Goal: Task Accomplishment & Management: Complete application form

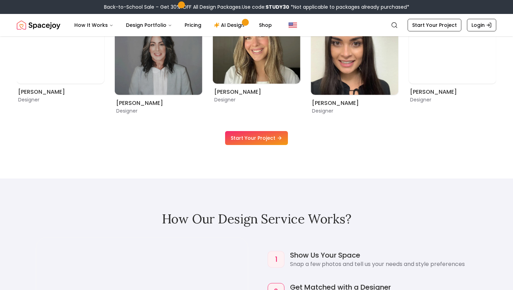
scroll to position [503, 0]
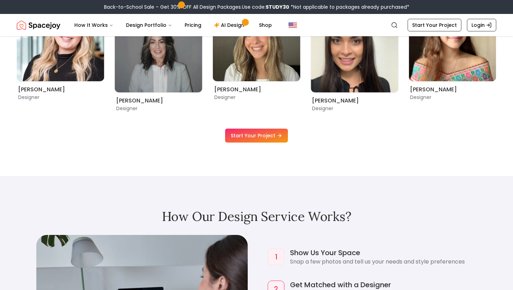
click at [251, 137] on link "Start Your Project" at bounding box center [256, 136] width 63 height 14
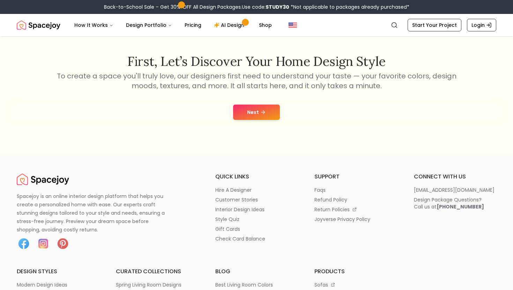
click at [251, 113] on button "Next" at bounding box center [256, 112] width 47 height 15
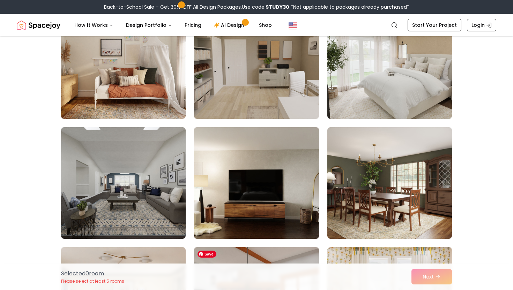
scroll to position [77, 0]
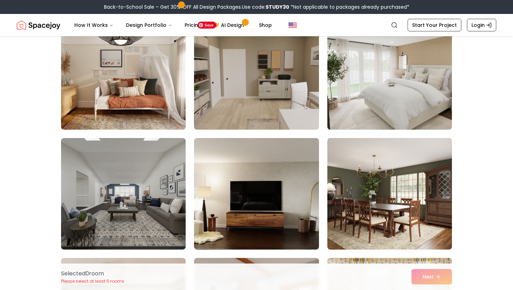
click at [240, 112] on img at bounding box center [256, 73] width 131 height 117
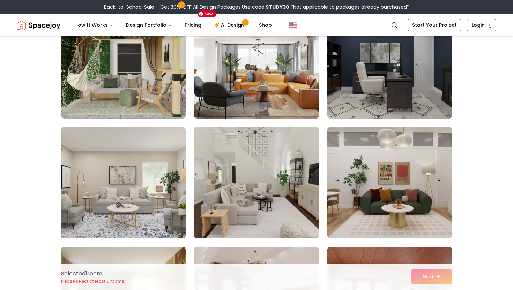
scroll to position [449, 0]
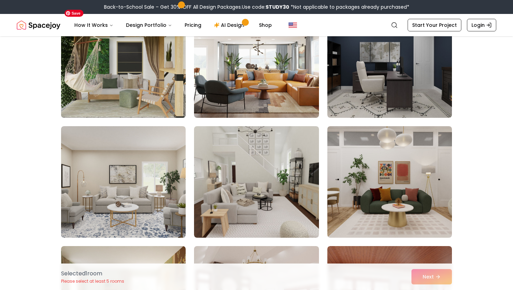
click at [149, 92] on img at bounding box center [123, 61] width 131 height 117
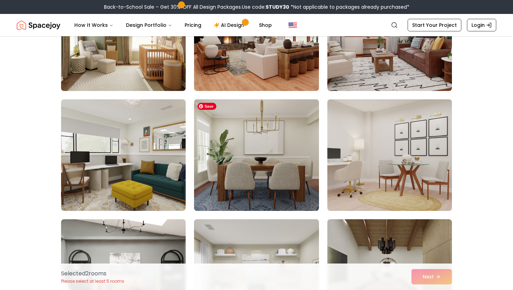
scroll to position [720, 0]
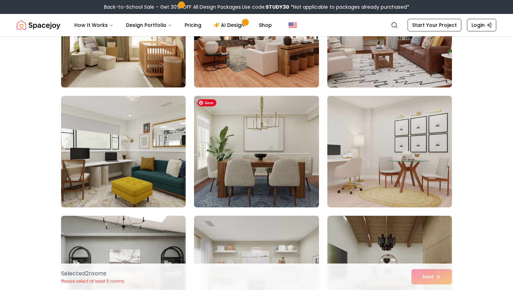
click at [269, 164] on img at bounding box center [256, 151] width 131 height 117
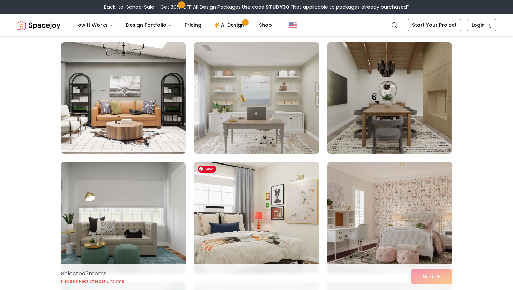
scroll to position [889, 0]
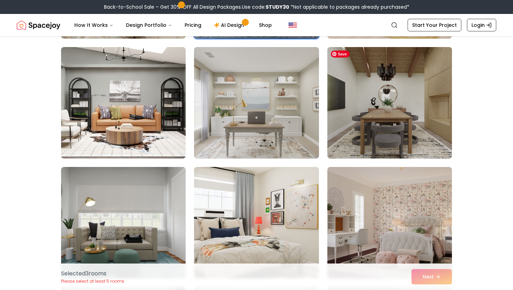
click at [390, 103] on img at bounding box center [389, 102] width 131 height 117
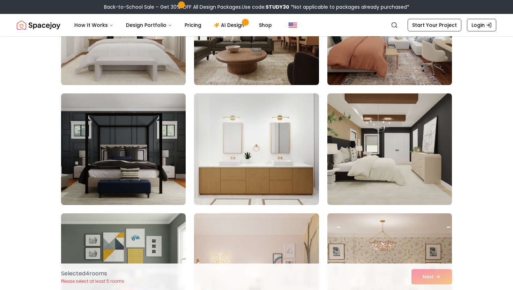
scroll to position [1991, 0]
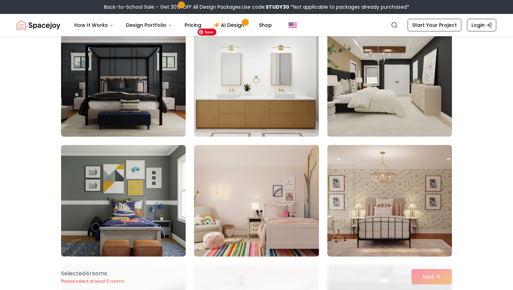
click at [270, 123] on img at bounding box center [256, 80] width 131 height 117
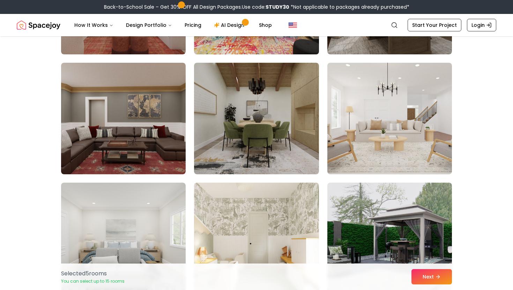
scroll to position [3165, 0]
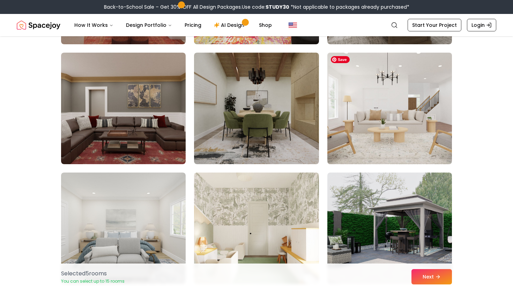
click at [400, 98] on img at bounding box center [389, 108] width 131 height 117
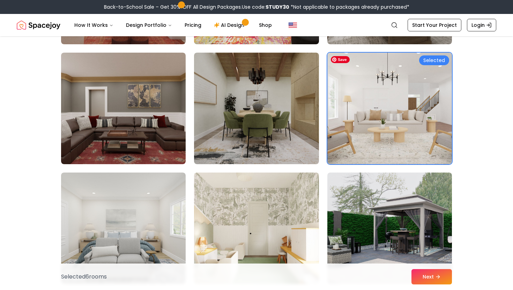
click at [400, 98] on img at bounding box center [389, 108] width 131 height 117
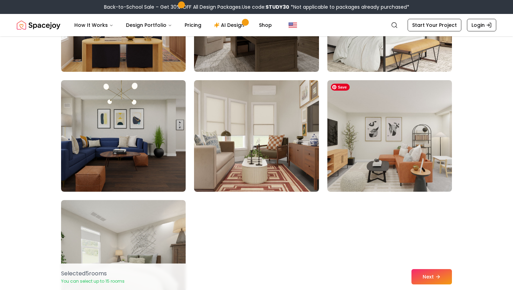
scroll to position [3845, 0]
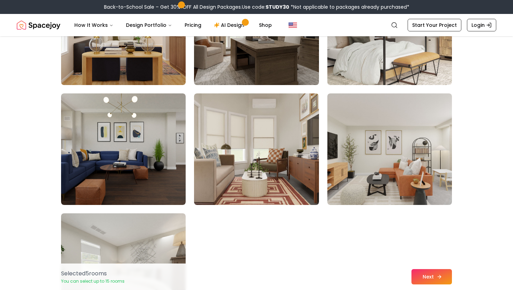
click at [430, 281] on button "Next" at bounding box center [432, 277] width 40 height 15
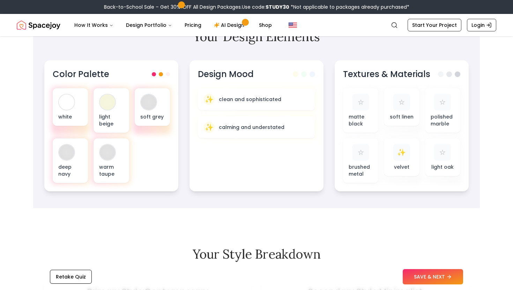
scroll to position [227, 0]
click at [436, 274] on button "SAVE & NEXT" at bounding box center [433, 277] width 60 height 15
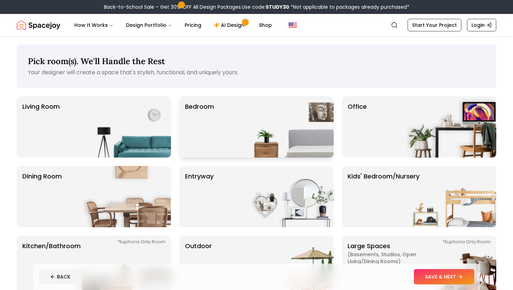
click at [241, 130] on div "Bedroom" at bounding box center [256, 126] width 154 height 61
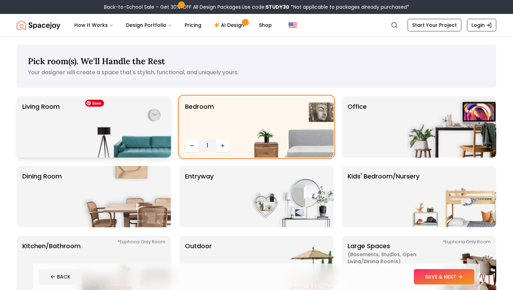
click at [134, 124] on img at bounding box center [126, 126] width 89 height 61
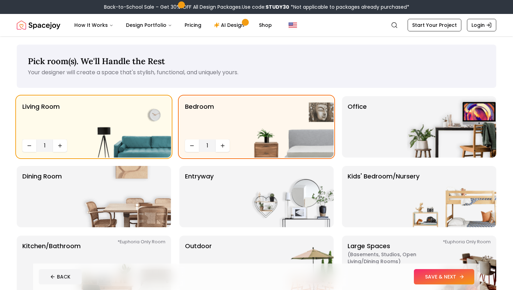
click at [436, 274] on button "SAVE & NEXT" at bounding box center [444, 277] width 60 height 15
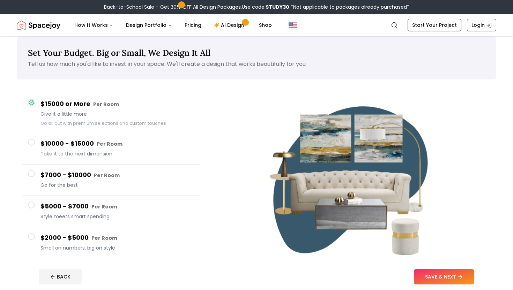
scroll to position [9, 0]
click at [34, 236] on span at bounding box center [31, 236] width 7 height 7
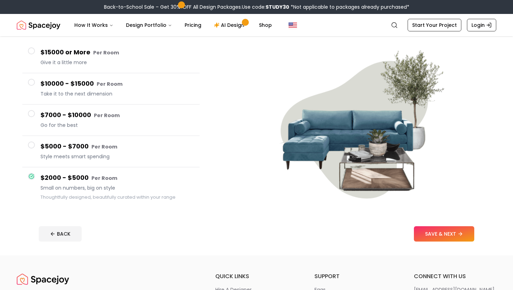
scroll to position [71, 0]
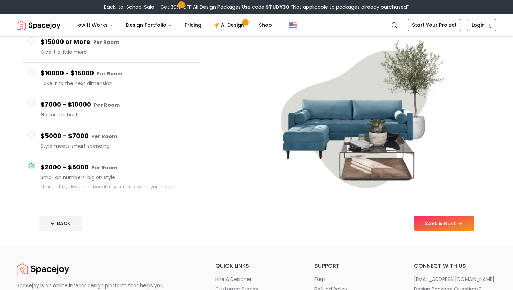
click at [33, 135] on span at bounding box center [31, 134] width 7 height 7
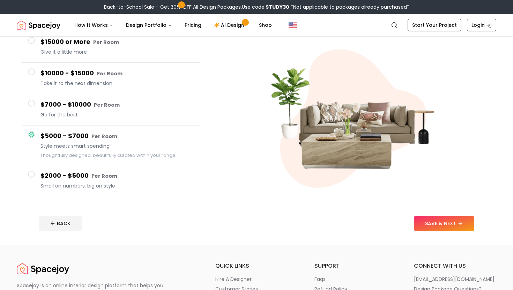
click at [35, 99] on button "$7000 - $10000 Per Room Go for the best" at bounding box center [110, 109] width 177 height 31
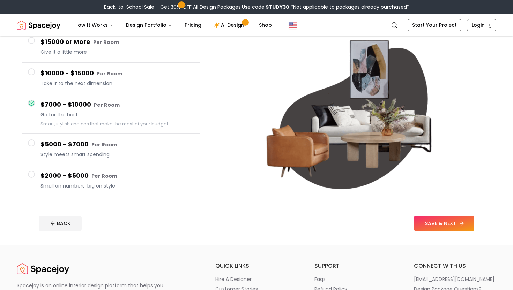
click at [434, 224] on button "SAVE & NEXT" at bounding box center [444, 223] width 60 height 15
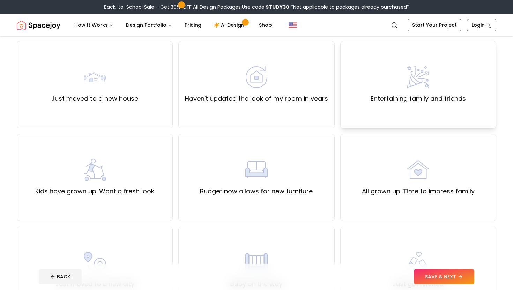
scroll to position [56, 0]
click at [268, 110] on div "Haven't updated the look of my room in years" at bounding box center [256, 83] width 156 height 87
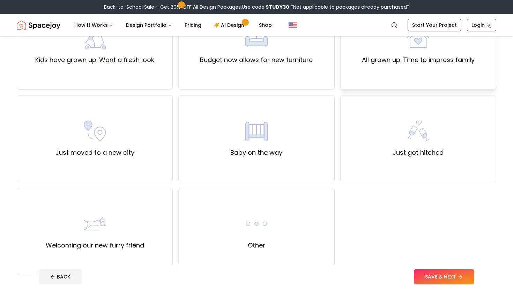
scroll to position [198, 0]
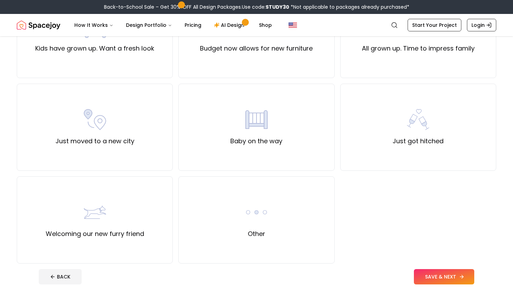
click at [456, 276] on button "SAVE & NEXT" at bounding box center [444, 277] width 60 height 15
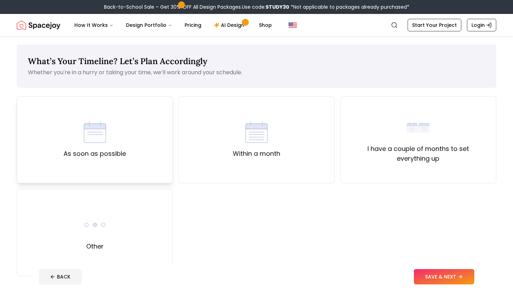
click at [119, 128] on div "As soon as possible" at bounding box center [95, 140] width 62 height 38
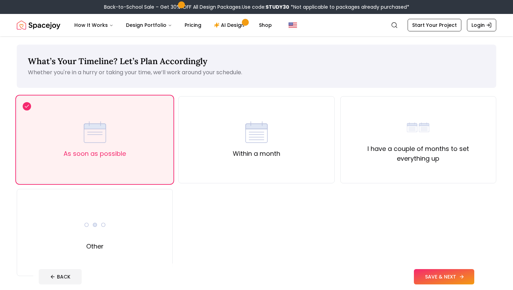
click at [438, 274] on button "SAVE & NEXT" at bounding box center [444, 277] width 60 height 15
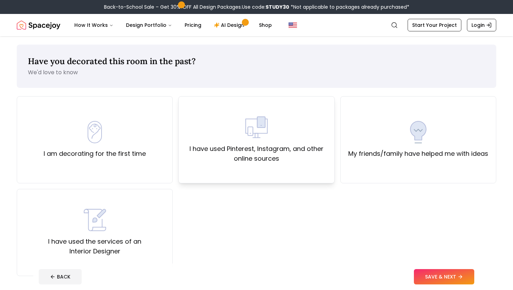
click at [228, 144] on label "I have used Pinterest, Instagram, and other online sources" at bounding box center [256, 154] width 144 height 20
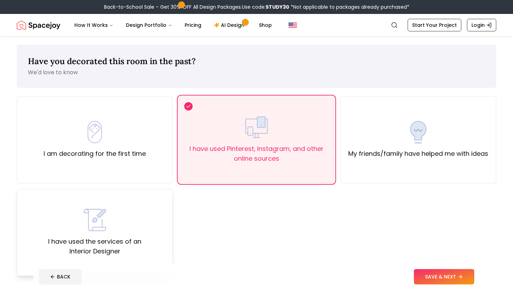
click at [139, 235] on div "I have used the services of an Interior Designer" at bounding box center [95, 232] width 144 height 47
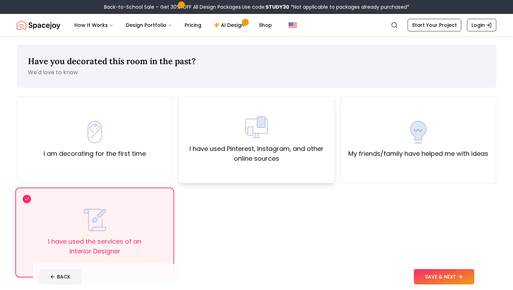
click at [228, 107] on div "I have used Pinterest, Instagram, and other online sources" at bounding box center [256, 139] width 156 height 87
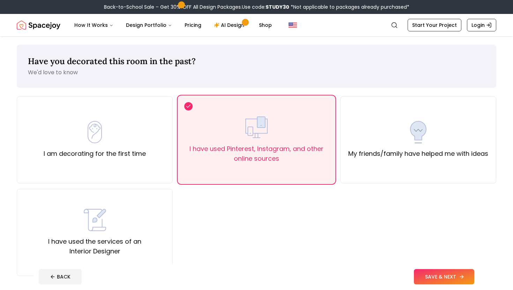
click at [459, 280] on button "SAVE & NEXT" at bounding box center [444, 277] width 60 height 15
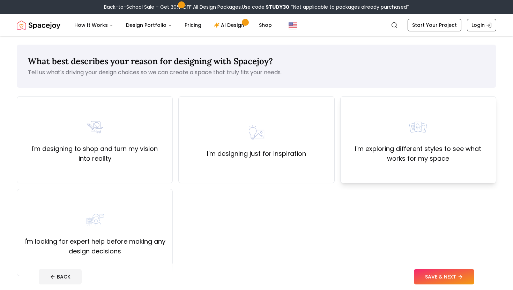
click at [440, 138] on div "I'm exploring different styles to see what works for my space" at bounding box center [418, 139] width 144 height 47
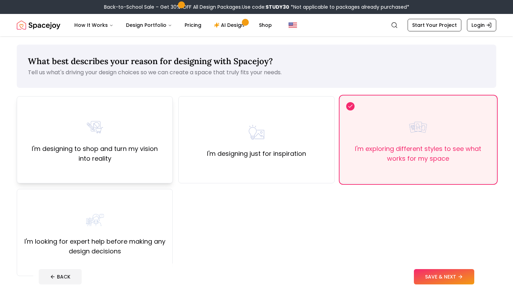
click at [125, 161] on label "I'm designing to shop and turn my vision into reality" at bounding box center [95, 154] width 144 height 20
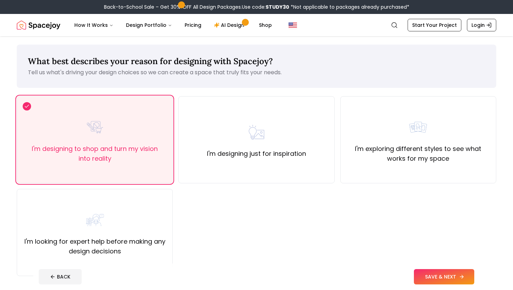
click at [457, 280] on button "SAVE & NEXT" at bounding box center [444, 277] width 60 height 15
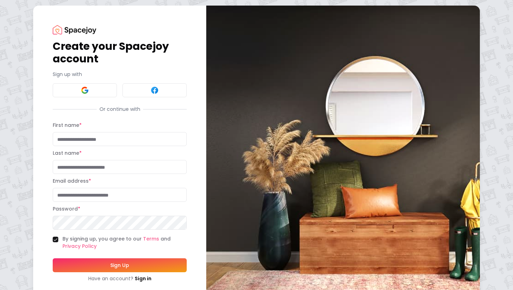
click at [73, 134] on input "First name *" at bounding box center [120, 139] width 134 height 14
type input "*******"
type input "****"
type input "**********"
click at [11, 192] on div "**********" at bounding box center [256, 154] width 513 height 308
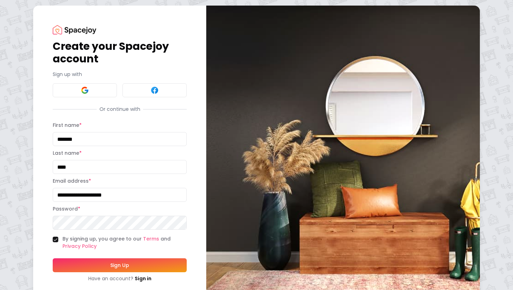
click at [58, 238] on button "By signing up, you agree to our Terms and Privacy Policy" at bounding box center [56, 240] width 6 height 6
click at [113, 265] on button "Sign Up" at bounding box center [120, 266] width 134 height 14
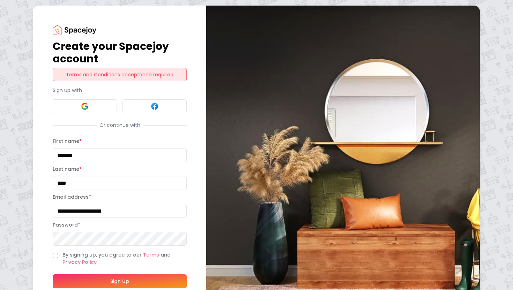
scroll to position [33, 0]
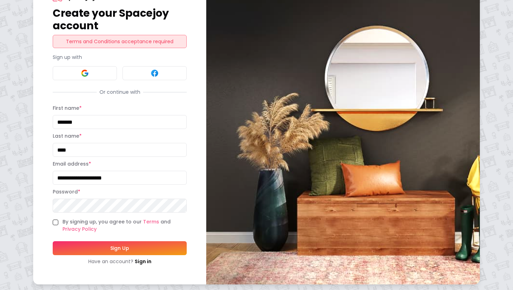
click at [54, 222] on button "By signing up, you agree to our Terms and Privacy Policy" at bounding box center [56, 223] width 6 height 6
click at [118, 250] on button "Sign Up" at bounding box center [120, 249] width 134 height 14
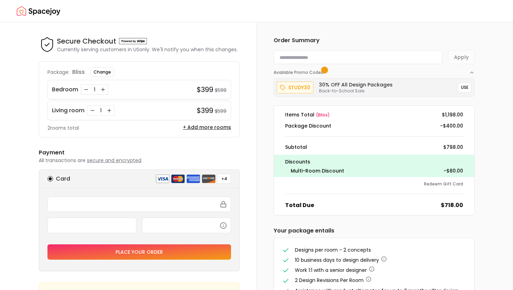
click at [304, 60] on input at bounding box center [358, 57] width 169 height 14
type input "*******"
click at [466, 87] on button "USE" at bounding box center [465, 88] width 14 height 10
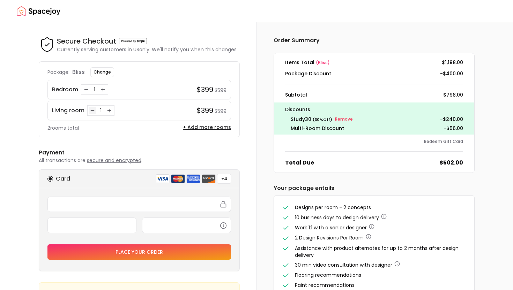
click at [91, 109] on icon "Decrease quantity for Living room" at bounding box center [93, 111] width 6 height 6
